Goal: Entertainment & Leisure: Browse casually

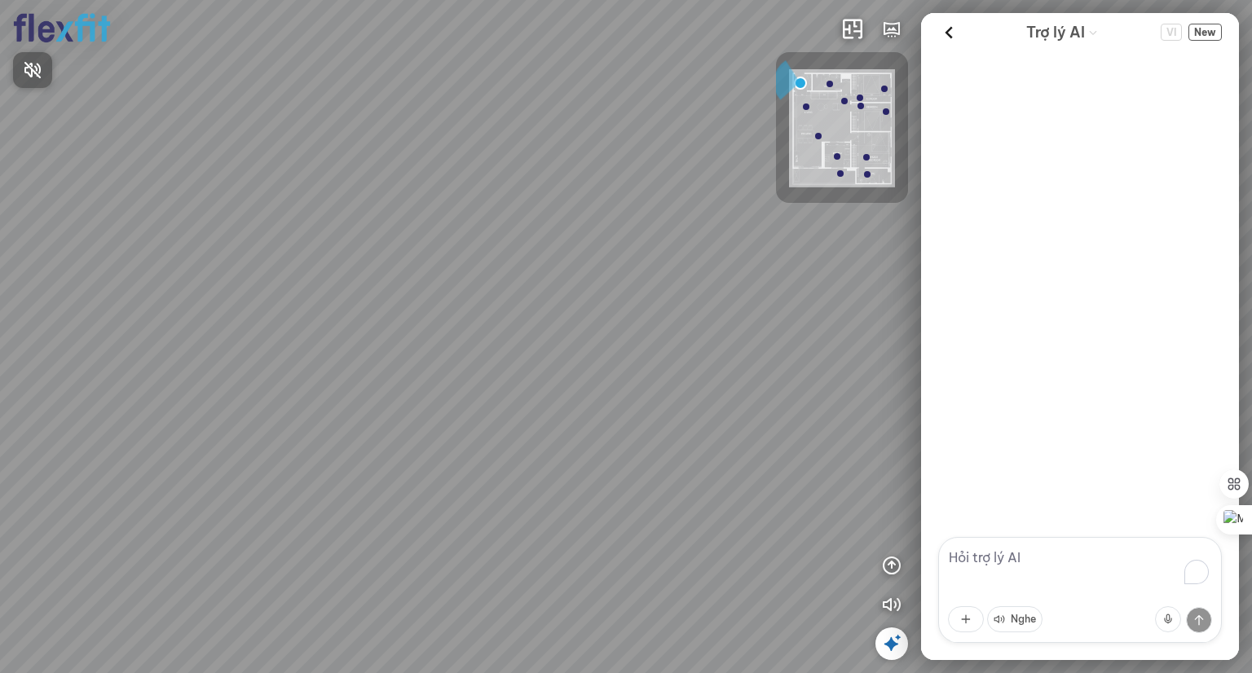
scroll to position [404, 0]
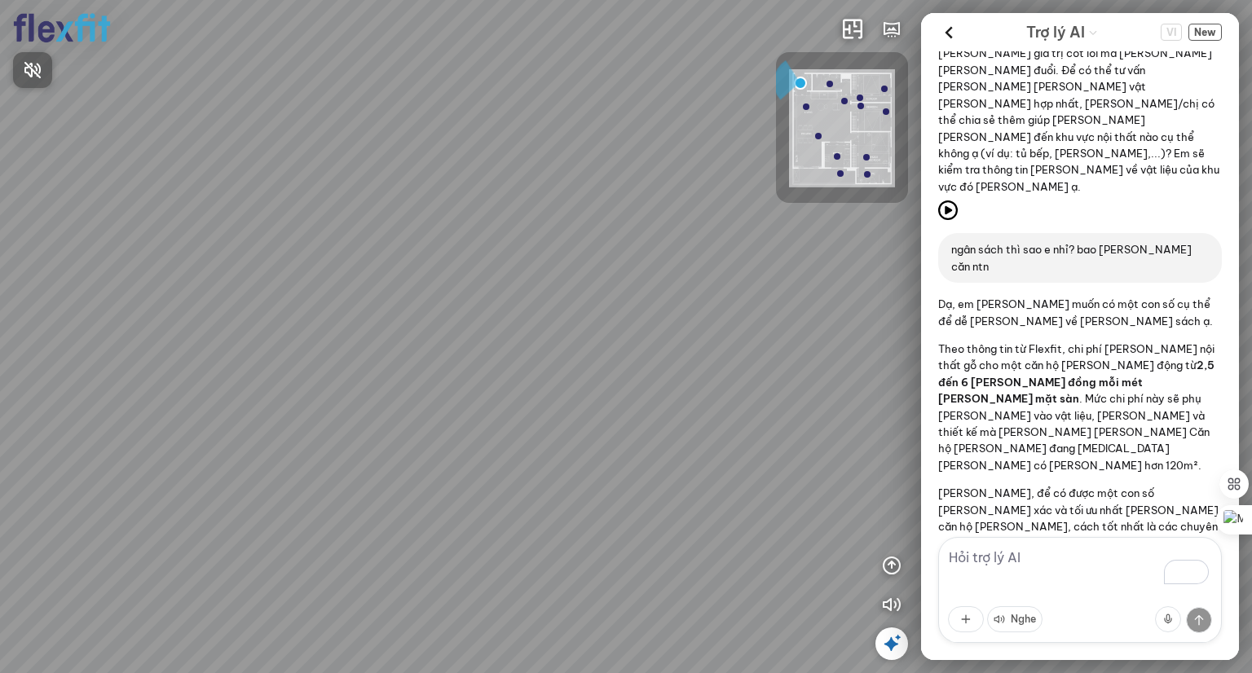
click at [951, 32] on div at bounding box center [626, 336] width 1252 height 673
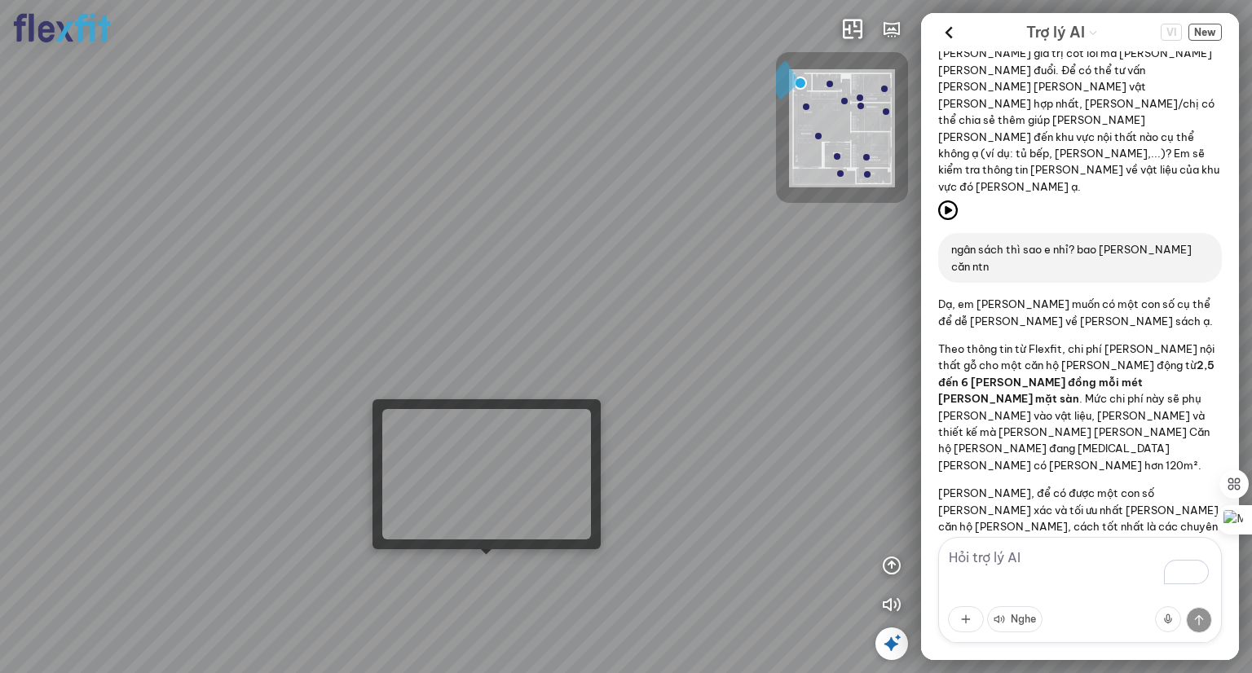
click at [468, 566] on div at bounding box center [626, 336] width 1252 height 673
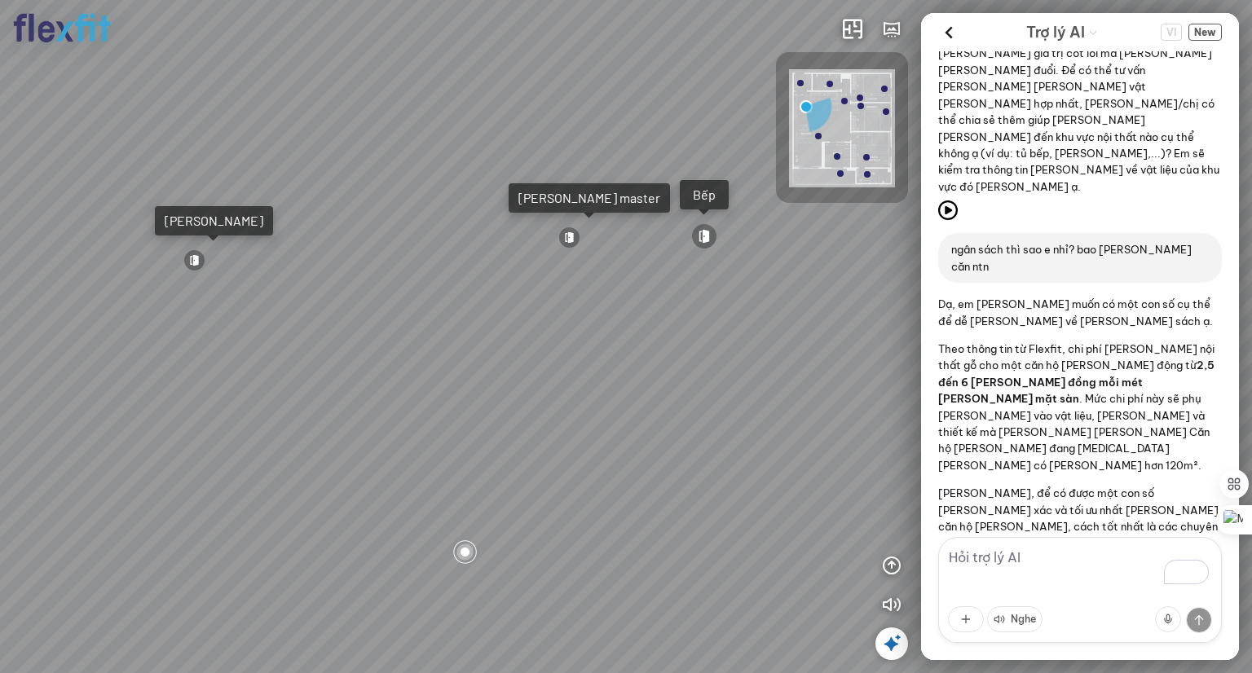
drag, startPoint x: 673, startPoint y: 363, endPoint x: 364, endPoint y: 345, distance: 309.5
click at [369, 345] on div "Ban công Bếp Phòng ngủ master Phòng ngủ Phòng ngủ" at bounding box center [626, 336] width 1252 height 673
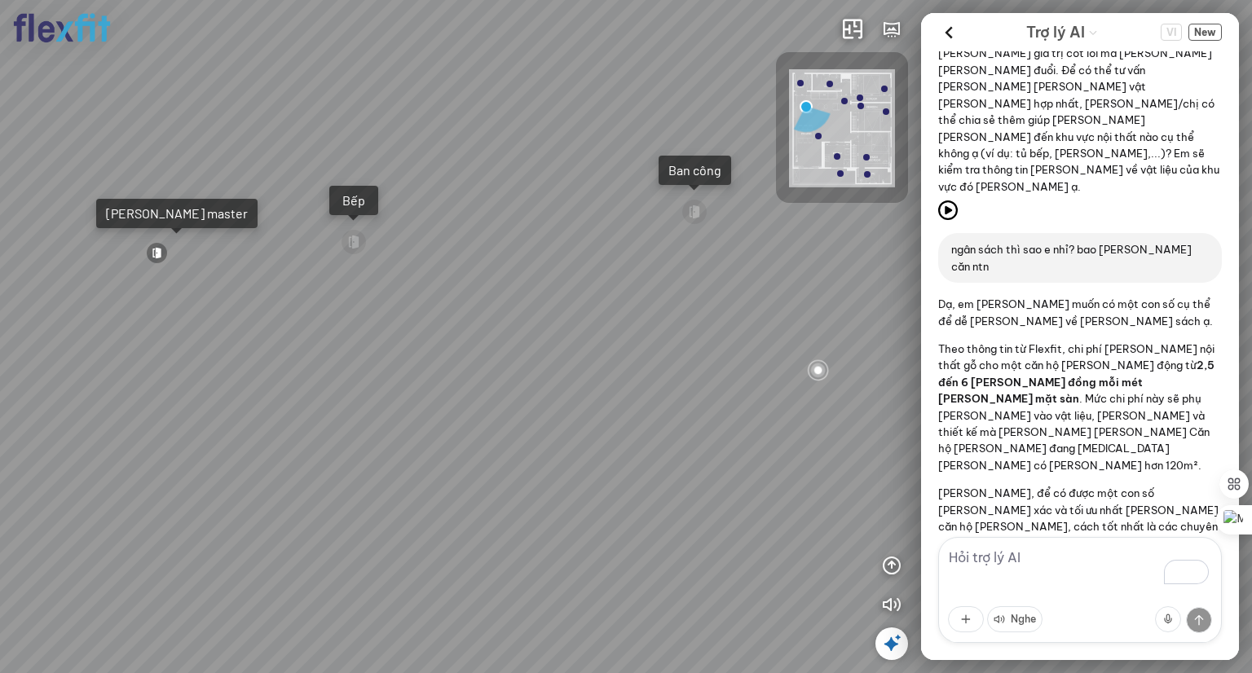
drag, startPoint x: 476, startPoint y: 385, endPoint x: 324, endPoint y: 385, distance: 152.5
click at [318, 385] on div "Ban công Bếp Phòng ngủ master Phòng ngủ Phòng ngủ" at bounding box center [626, 336] width 1252 height 673
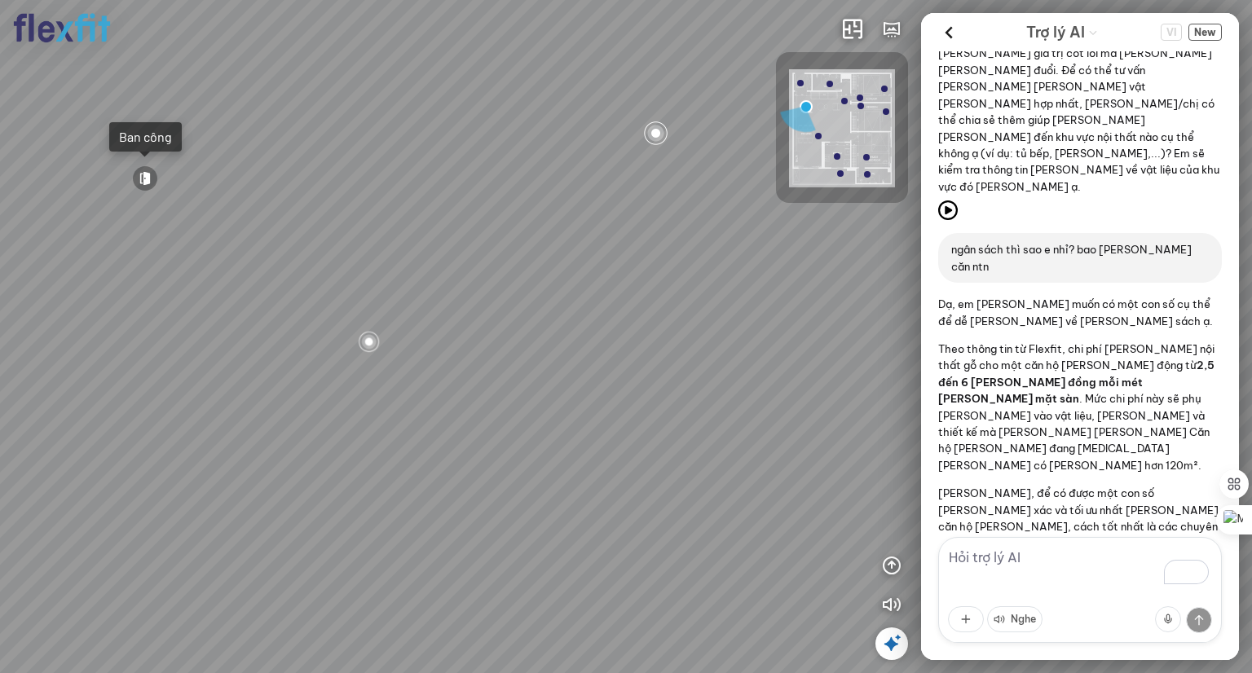
click at [459, 382] on div "Ban công Bếp Phòng ngủ master Phòng ngủ Phòng ngủ" at bounding box center [626, 336] width 1252 height 673
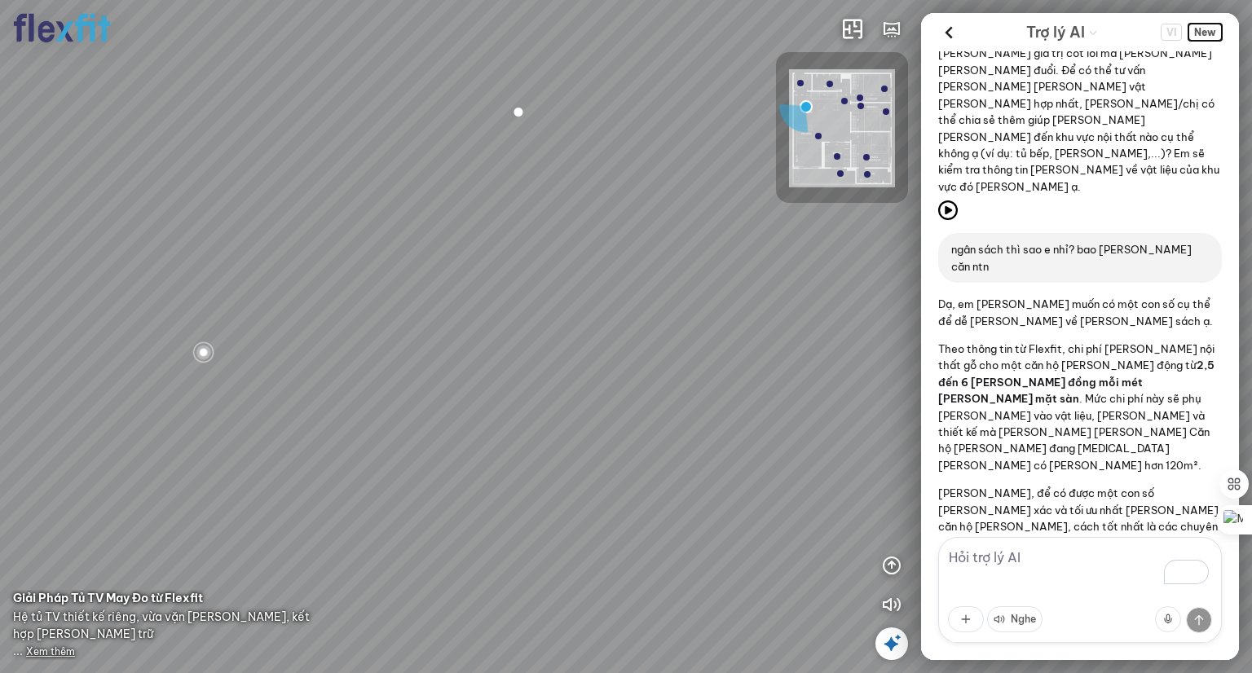
click at [1213, 33] on span "New" at bounding box center [1205, 32] width 33 height 17
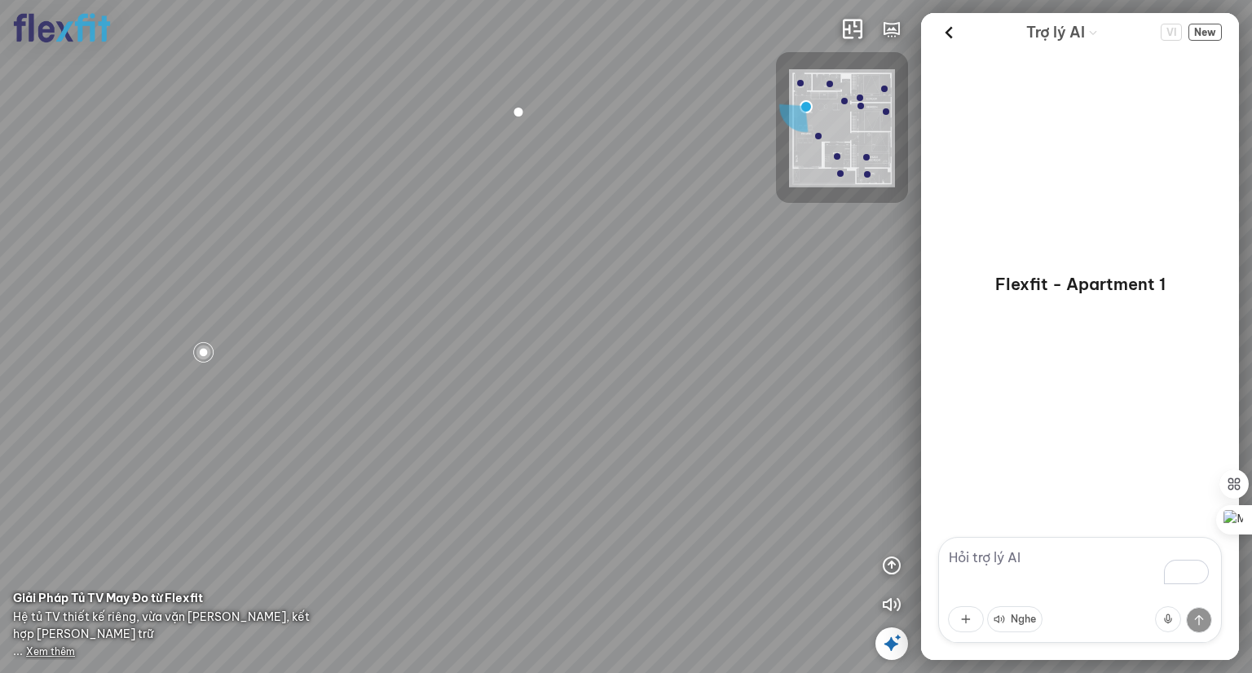
click at [1036, 569] on textarea "To enrich screen reader interactions, please activate Accessibility in Grammarl…" at bounding box center [1080, 590] width 284 height 106
drag, startPoint x: 457, startPoint y: 346, endPoint x: 320, endPoint y: 461, distance: 178.8
click at [308, 458] on div "Ban công Bếp Phòng ngủ master Phòng ngủ Phòng ngủ" at bounding box center [626, 336] width 1252 height 673
drag, startPoint x: 638, startPoint y: 421, endPoint x: 225, endPoint y: 405, distance: 412.8
click at [186, 407] on div "Ban công Bếp Phòng ngủ master Phòng ngủ Phòng ngủ" at bounding box center [626, 336] width 1252 height 673
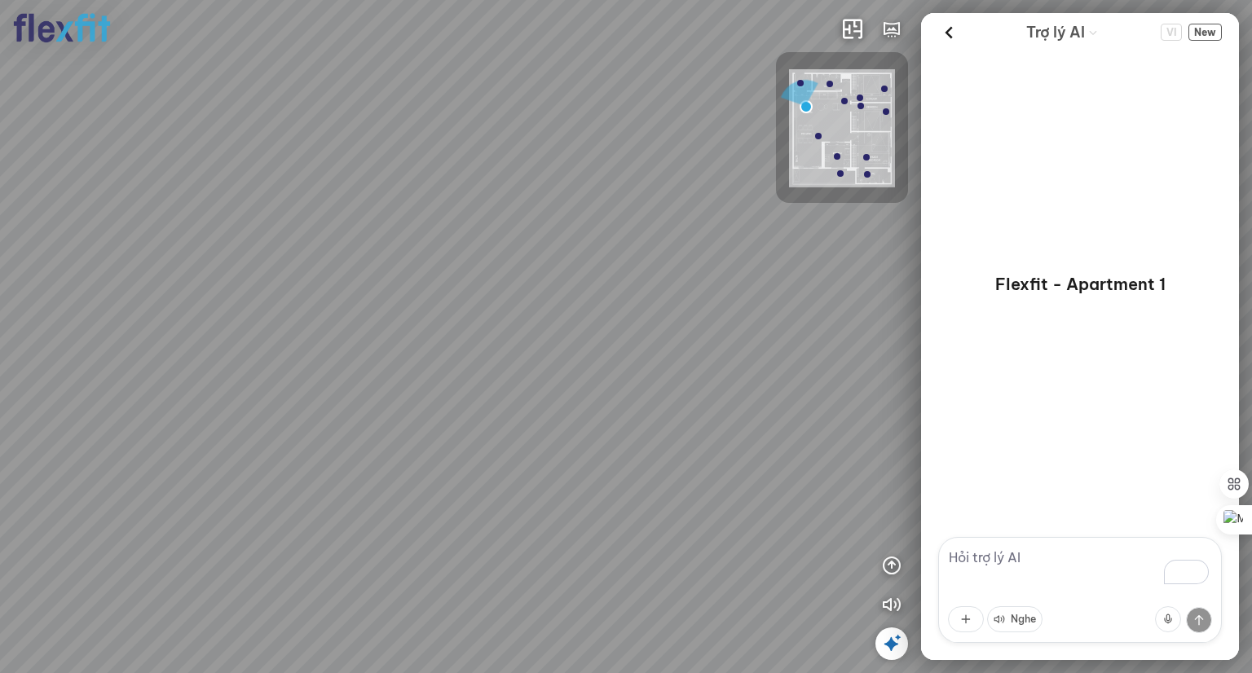
drag, startPoint x: 555, startPoint y: 405, endPoint x: 394, endPoint y: 398, distance: 161.6
click at [390, 404] on div "Ban công Bếp Phòng ngủ master Phòng ngủ Phòng ngủ" at bounding box center [626, 336] width 1252 height 673
drag, startPoint x: 541, startPoint y: 395, endPoint x: 374, endPoint y: 385, distance: 167.5
click at [374, 385] on div "Ban công Bếp Phòng ngủ master Phòng ngủ Phòng ngủ" at bounding box center [626, 336] width 1252 height 673
